Goal: Ask a question

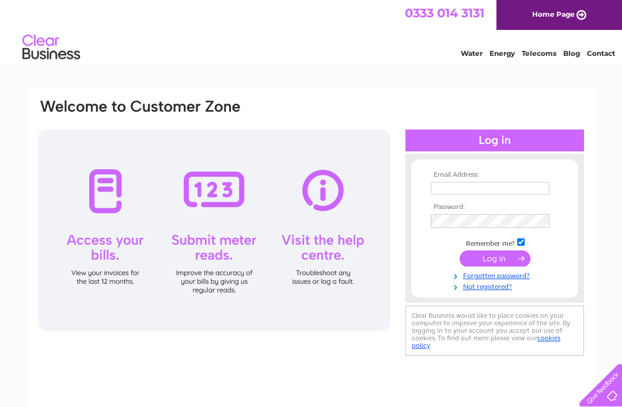
click at [478, 185] on input "text" at bounding box center [490, 188] width 119 height 13
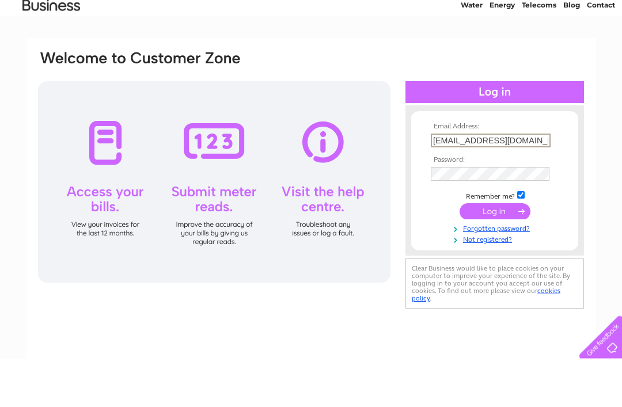
type input "[EMAIL_ADDRESS][DOMAIN_NAME]"
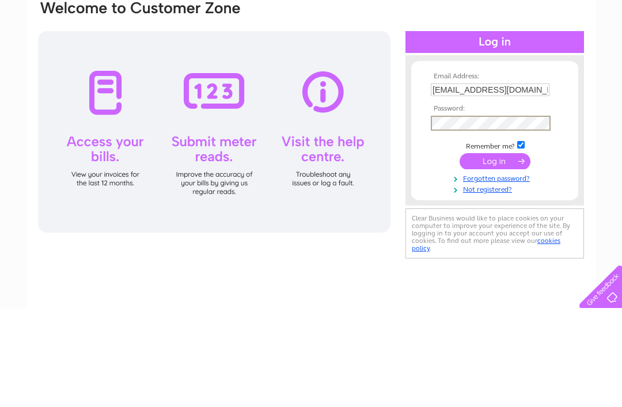
click at [505, 252] on input "submit" at bounding box center [495, 260] width 71 height 16
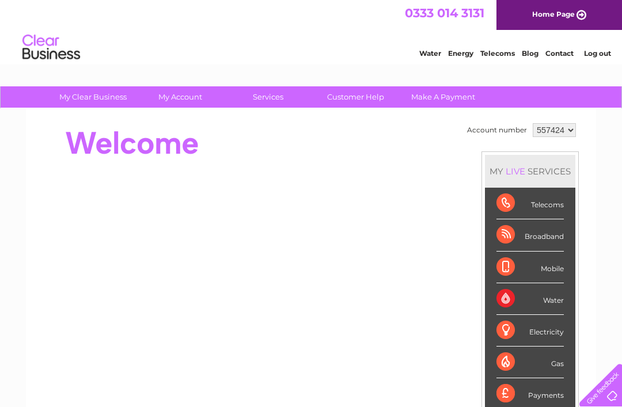
click at [366, 92] on link "Customer Help" at bounding box center [355, 96] width 95 height 21
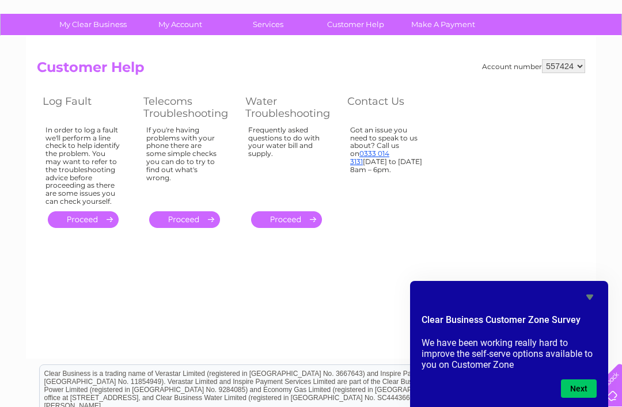
scroll to position [74, 0]
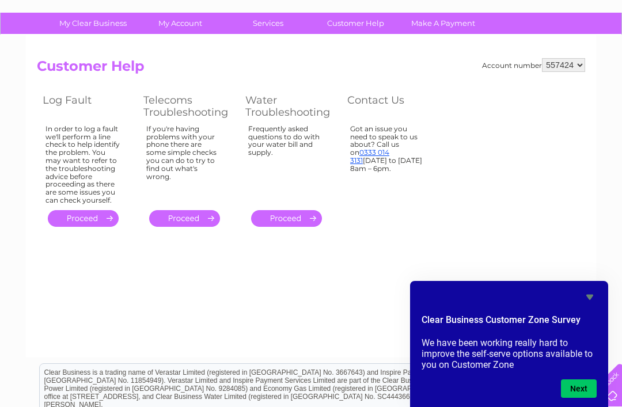
click at [582, 398] on button "Next" at bounding box center [579, 389] width 36 height 18
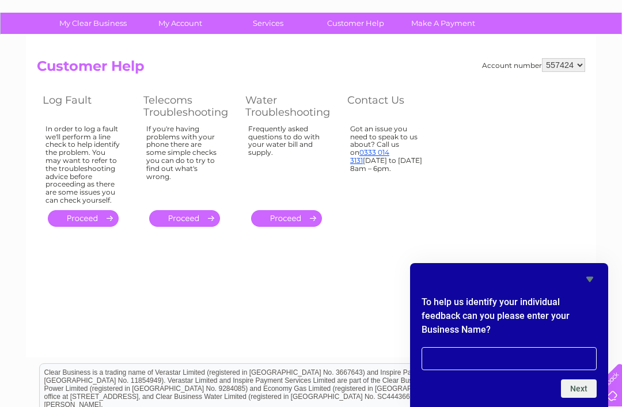
click at [486, 370] on input "text" at bounding box center [509, 358] width 175 height 23
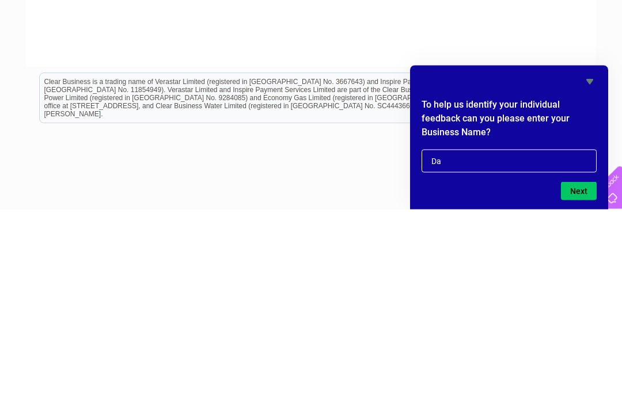
type input "D"
type input "Shades the salon"
click at [585, 380] on button "Next" at bounding box center [579, 389] width 36 height 18
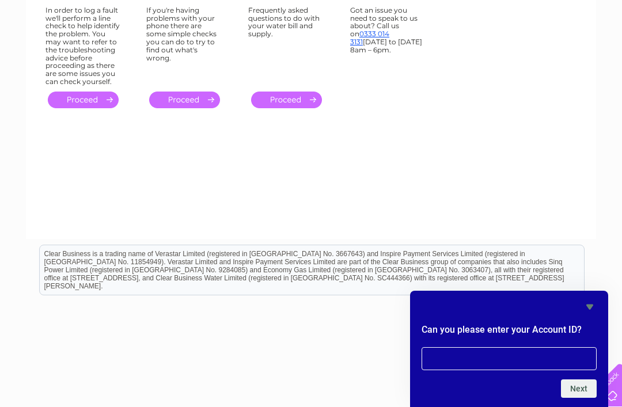
click at [484, 370] on input "text" at bounding box center [509, 358] width 175 height 23
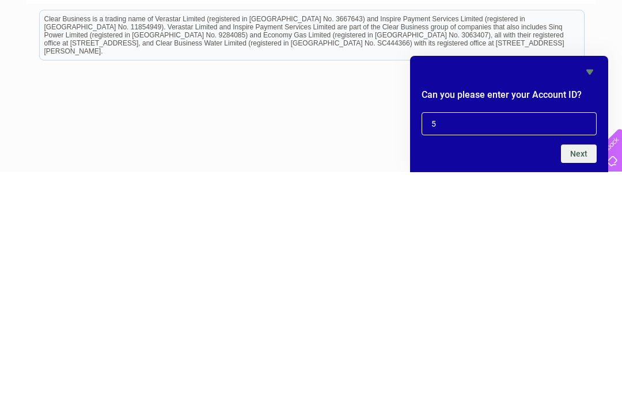
scroll to position [229, 0]
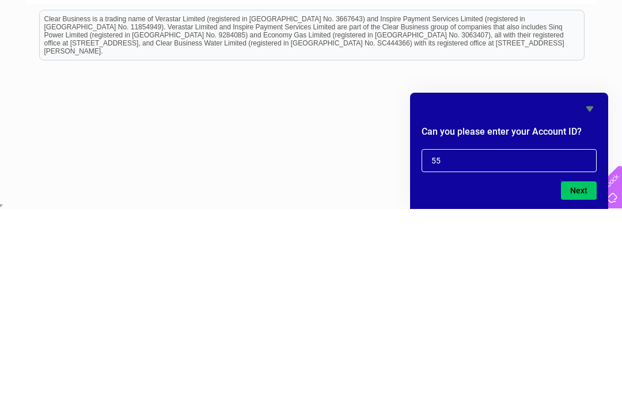
type input "5"
type input "P"
type input "provides40ur"
click at [583, 380] on button "Next" at bounding box center [579, 389] width 36 height 18
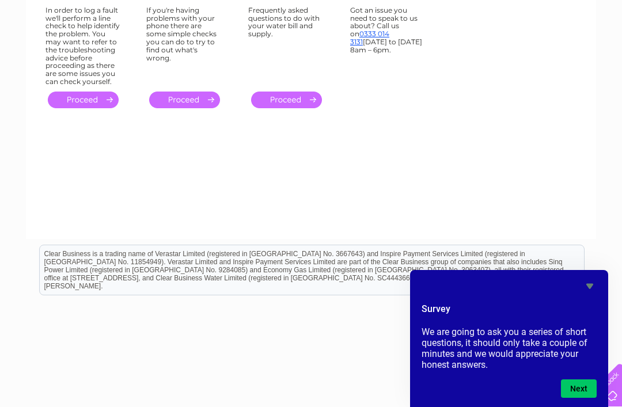
click at [582, 398] on button "Next" at bounding box center [579, 389] width 36 height 18
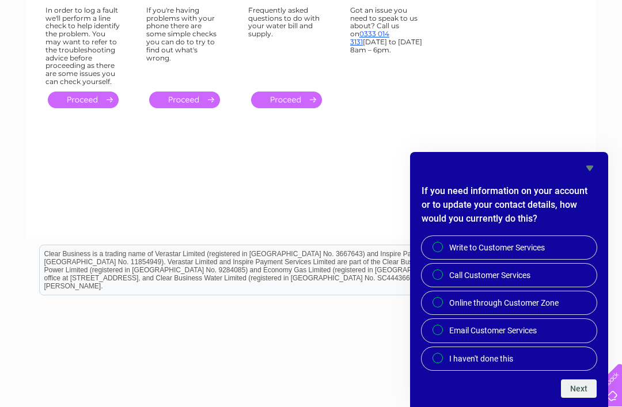
click at [440, 279] on input "Call Customer Services" at bounding box center [438, 275] width 7 height 7
radio input "true"
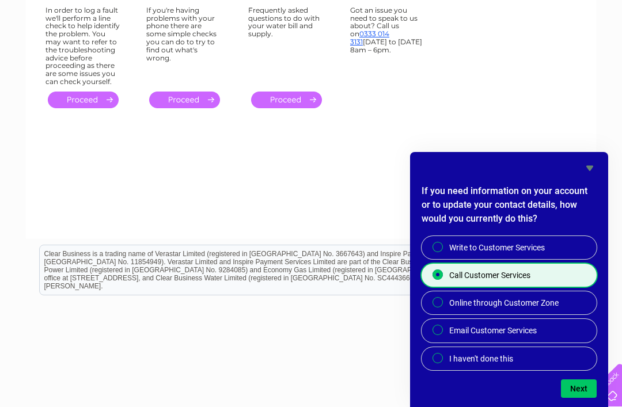
click at [583, 398] on button "Next" at bounding box center [579, 389] width 36 height 18
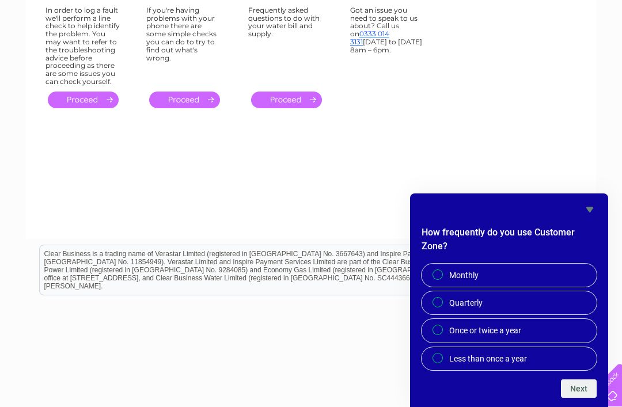
click at [445, 287] on label "Monthly" at bounding box center [509, 275] width 175 height 23
click at [442, 279] on input "Monthly" at bounding box center [438, 275] width 7 height 7
radio input "true"
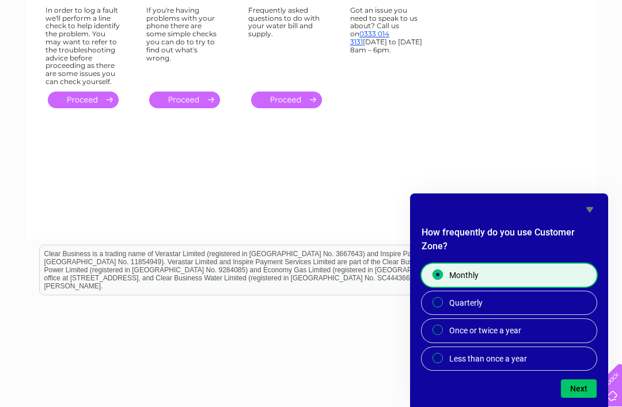
click at [583, 398] on button "Next" at bounding box center [579, 389] width 36 height 18
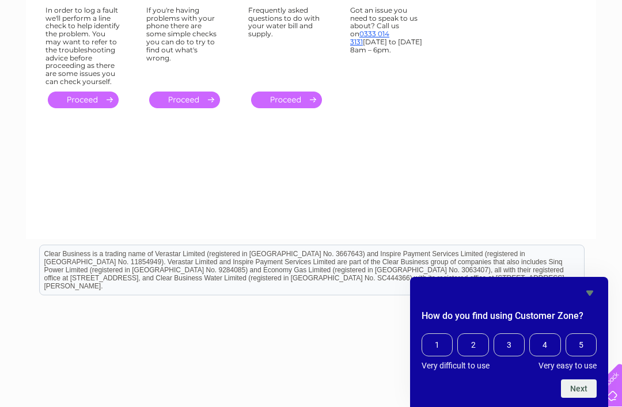
scroll to position [189, 0]
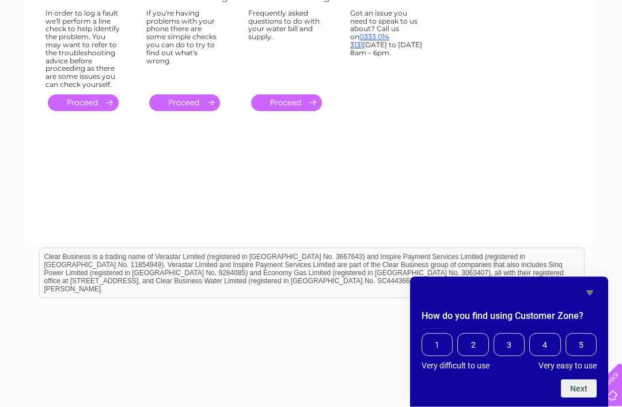
click at [583, 407] on div "How do you find using Customer Zone? 1 2 3 4 5 Very difficult to use Very easy …" at bounding box center [509, 342] width 198 height 130
click at [439, 357] on span "1" at bounding box center [437, 344] width 31 height 23
click at [424, 335] on input "1" at bounding box center [424, 335] width 0 height 0
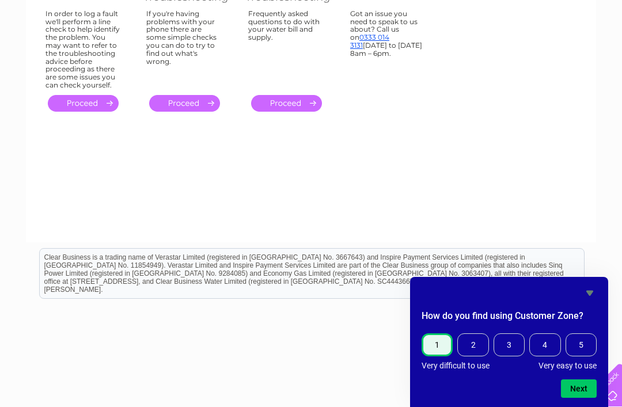
click at [578, 398] on button "Next" at bounding box center [579, 389] width 36 height 18
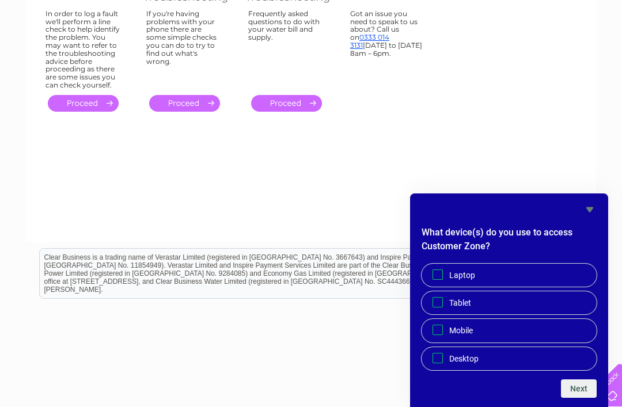
click at [434, 306] on input "Tablet" at bounding box center [437, 302] width 7 height 7
checkbox input "true"
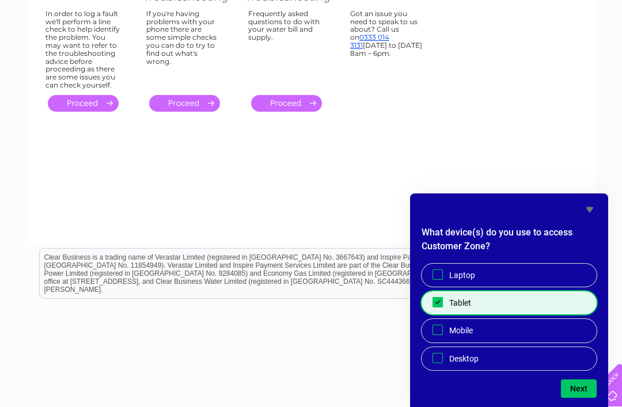
click at [583, 398] on button "Next" at bounding box center [579, 389] width 36 height 18
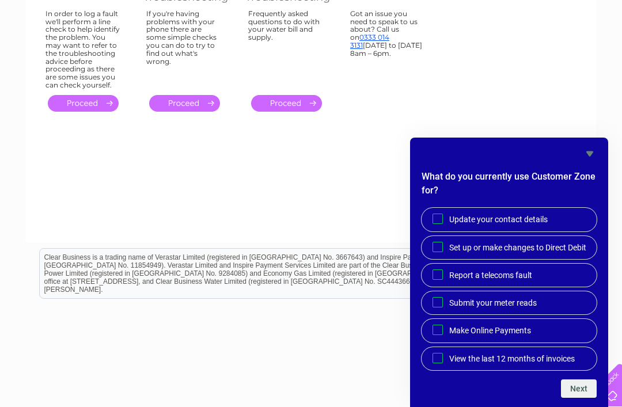
click at [433, 287] on label "Report a telecoms fault" at bounding box center [509, 275] width 175 height 23
click at [434, 278] on input "Report a telecoms fault" at bounding box center [437, 274] width 7 height 7
checkbox input "true"
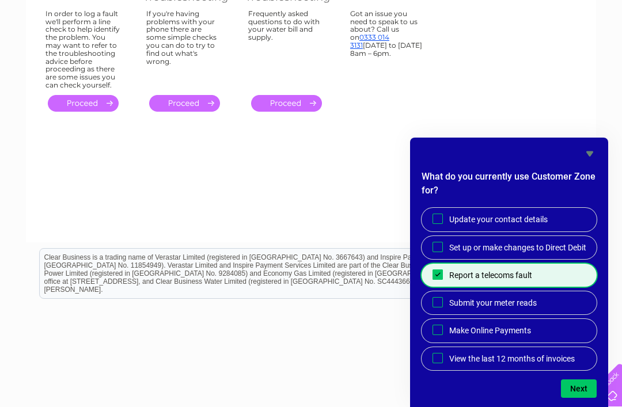
click at [583, 398] on button "Next" at bounding box center [579, 389] width 36 height 18
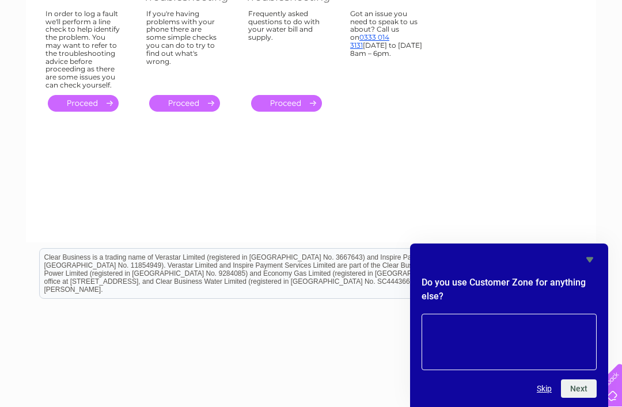
click at [542, 393] on button "Skip" at bounding box center [544, 388] width 15 height 9
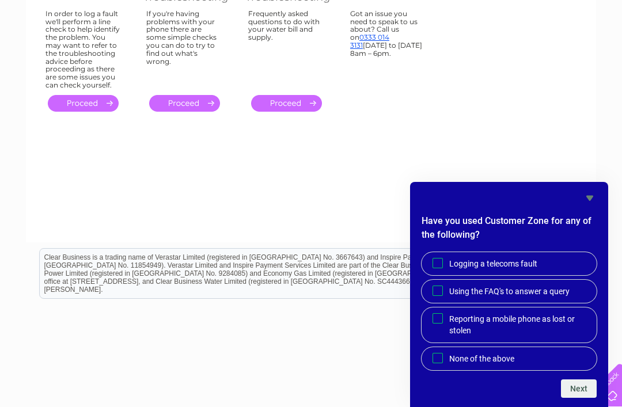
click at [370, 316] on html "Clear Business is a trading name of Verastar Limited (registered in [GEOGRAPHIC…" at bounding box center [311, 279] width 622 height 74
click at [596, 205] on icon "Hide survey" at bounding box center [590, 198] width 14 height 14
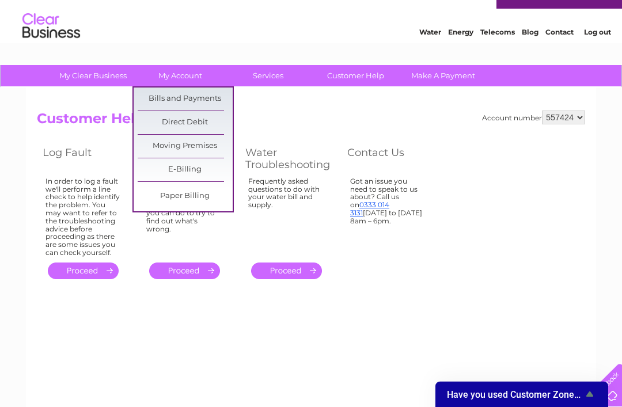
scroll to position [22, 0]
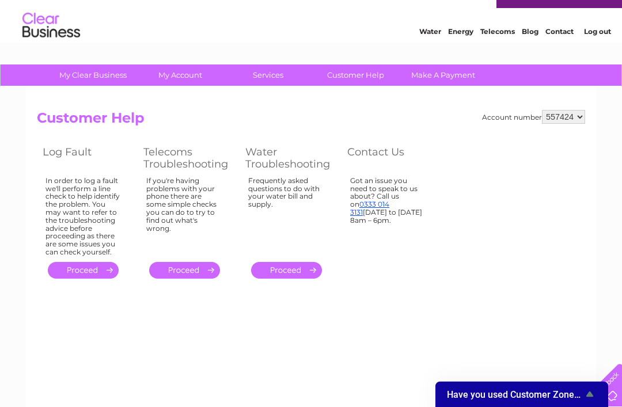
click at [361, 75] on link "Customer Help" at bounding box center [355, 75] width 95 height 21
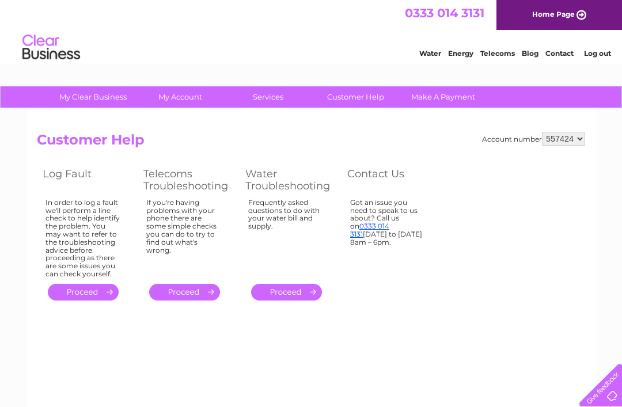
click at [452, 100] on link "Make A Payment" at bounding box center [443, 96] width 95 height 21
click at [499, 54] on link "Telecoms" at bounding box center [497, 53] width 35 height 9
